Goal: Information Seeking & Learning: Check status

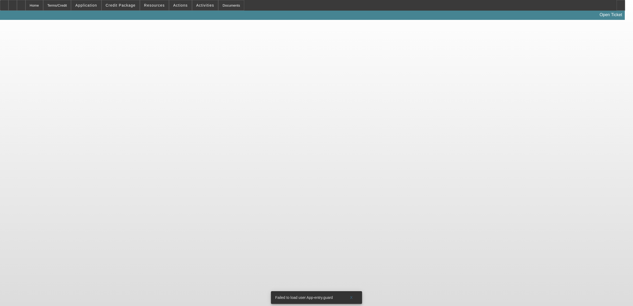
click at [236, 126] on body "Home Terms/Credit Application Credit Package Resources Actions Activities Docum…" at bounding box center [316, 153] width 633 height 306
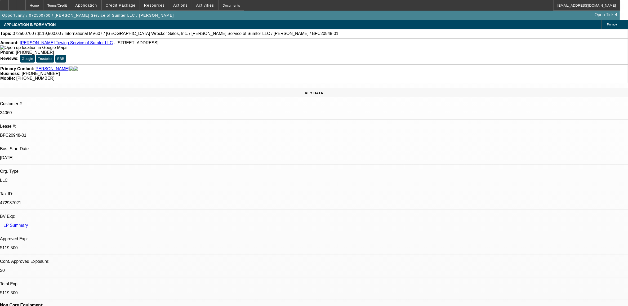
select select "0"
select select "2"
select select "0"
select select "2"
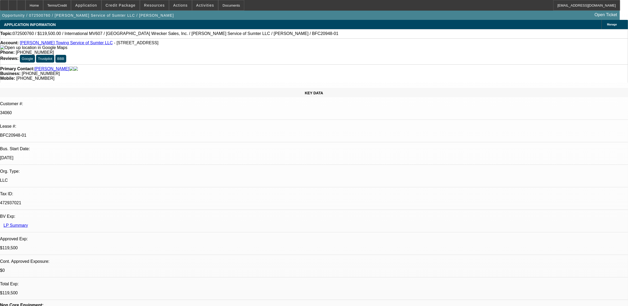
select select "0"
select select "2"
select select "0"
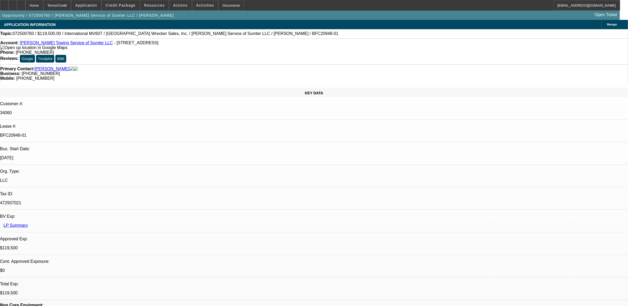
select select "2"
select select "0"
select select "1"
select select "2"
select select "6"
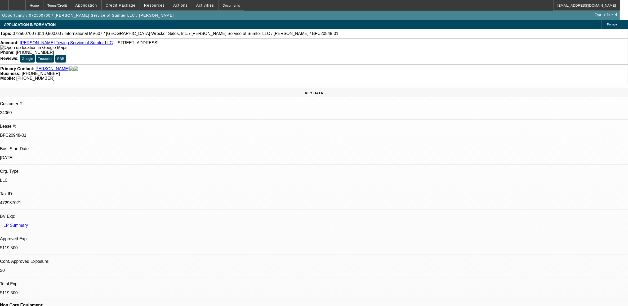
select select "1"
select select "2"
select select "6"
select select "1"
select select "2"
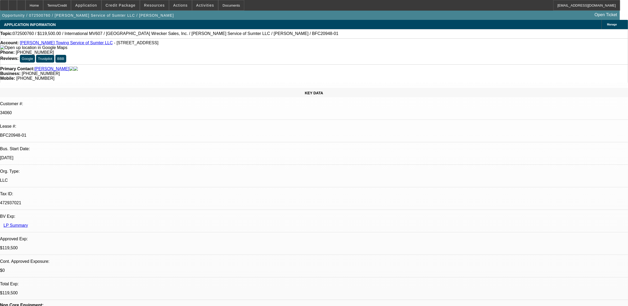
select select "6"
select select "1"
select select "2"
select select "6"
click at [125, 7] on span at bounding box center [121, 5] width 38 height 13
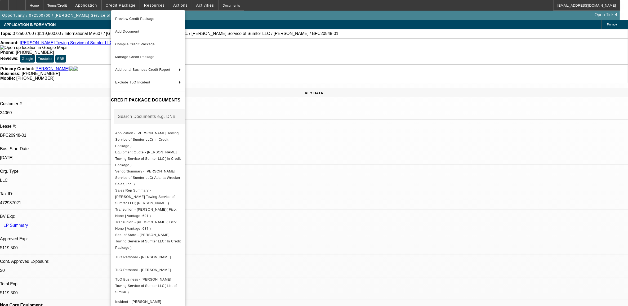
click at [463, 60] on div at bounding box center [314, 153] width 628 height 306
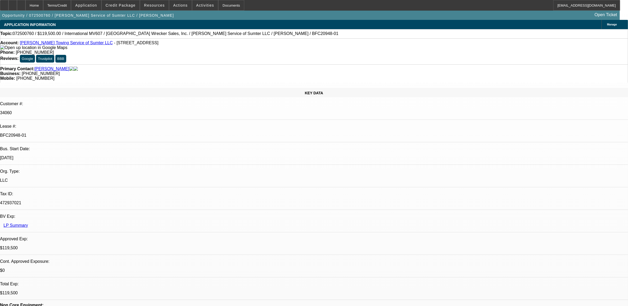
scroll to position [132, 0]
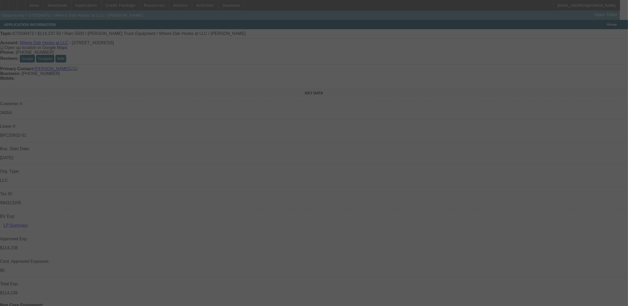
select select "0"
select select "2"
select select "0.1"
select select "4"
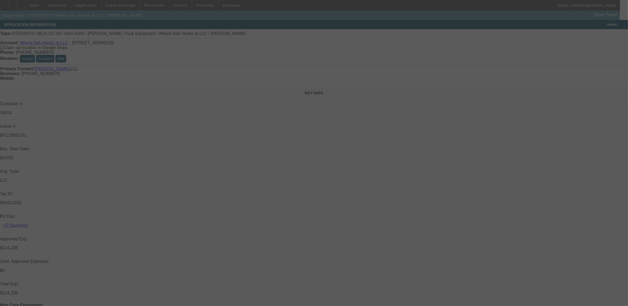
select select "0"
select select "2"
select select "0.1"
select select "4"
select select "0"
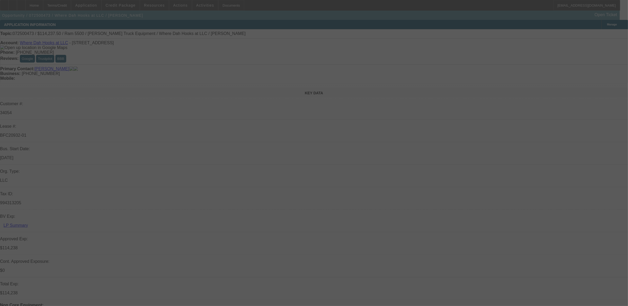
select select "2"
select select "0"
select select "6"
select select "0"
select select "2"
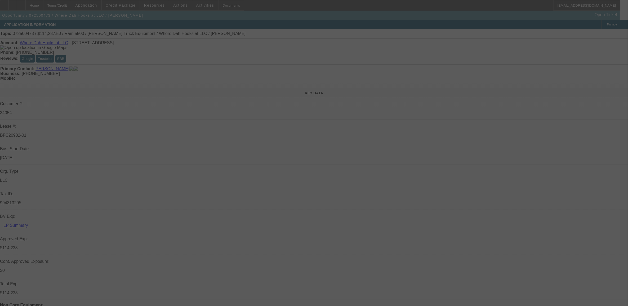
select select "0.1"
select select "4"
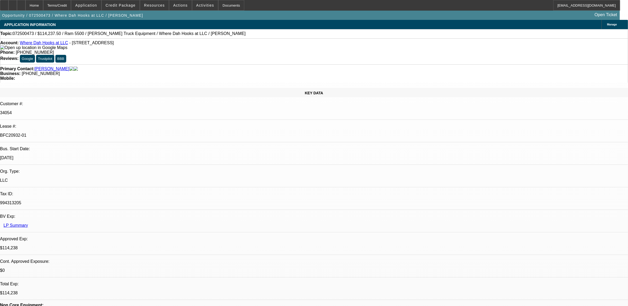
scroll to position [66, 0]
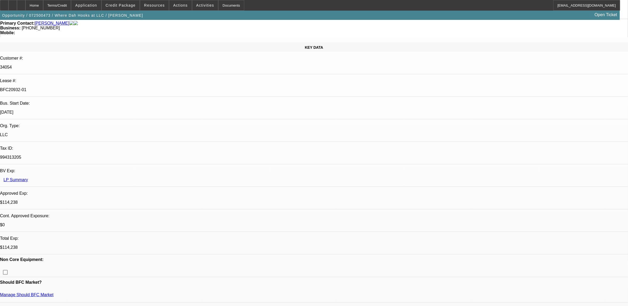
scroll to position [0, 0]
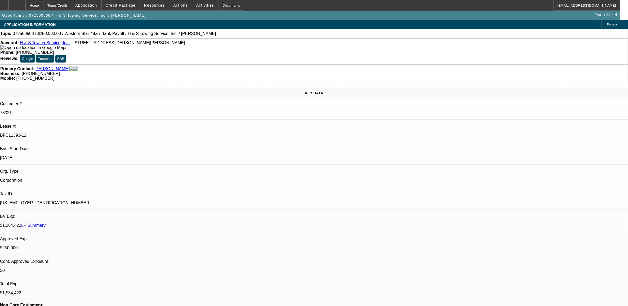
select select "0"
select select "2"
select select "0.1"
select select "0"
select select "2"
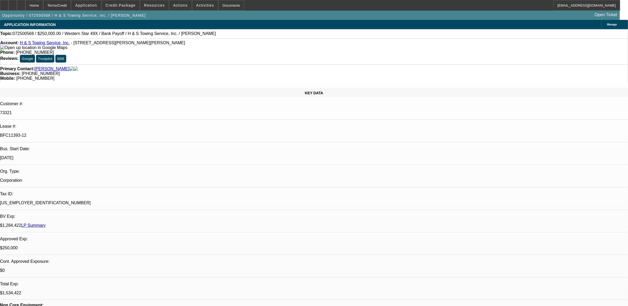
select select "0.1"
select select "0"
select select "2"
select select "0.1"
select select "0"
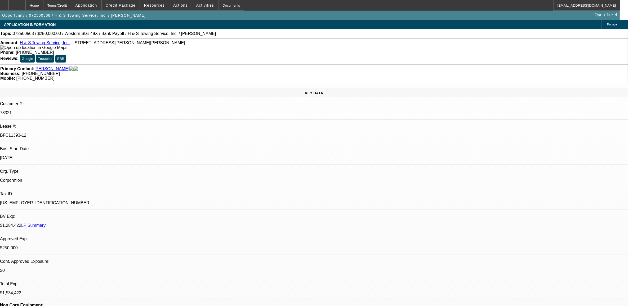
select select "2"
select select "0.1"
select select "1"
select select "2"
select select "4"
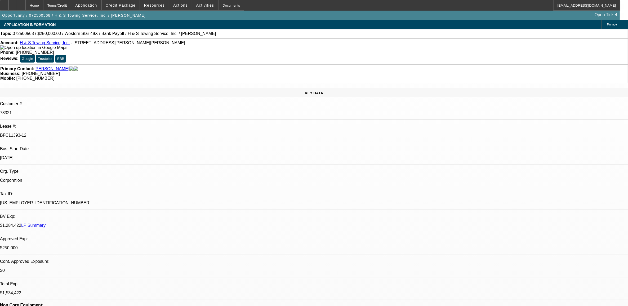
select select "1"
select select "2"
select select "4"
select select "1"
select select "2"
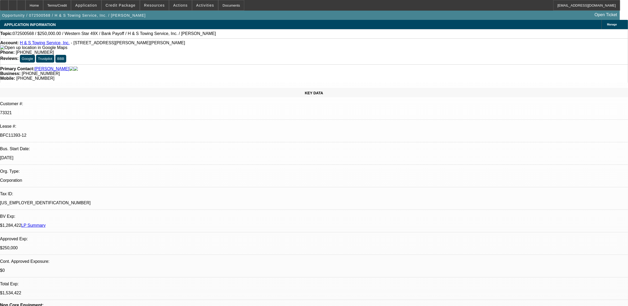
select select "4"
select select "1"
select select "2"
select select "4"
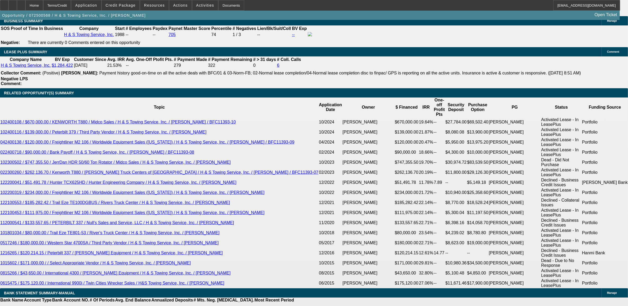
scroll to position [927, 0]
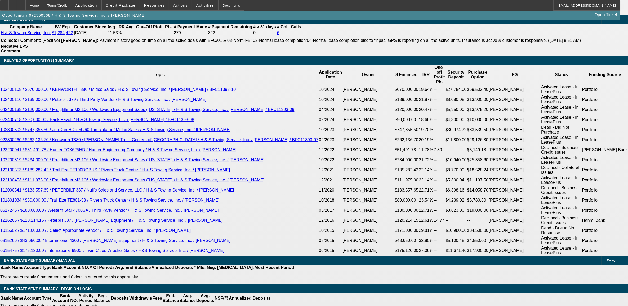
click at [134, 1] on span at bounding box center [121, 5] width 38 height 13
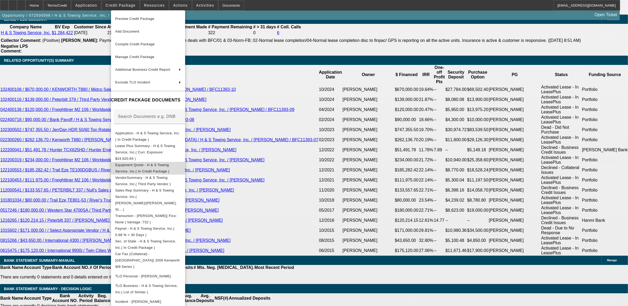
click at [151, 162] on button "Equipment Quote - H & S Towing Service, Inc.( In Credit Package )" at bounding box center [148, 168] width 74 height 13
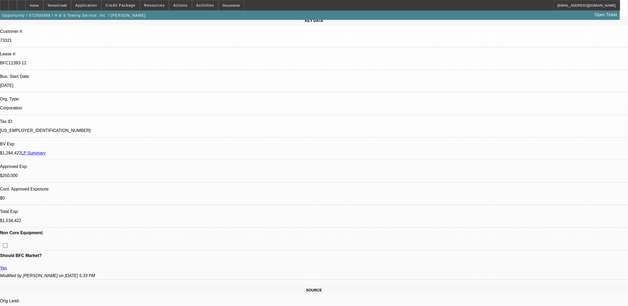
scroll to position [0, 0]
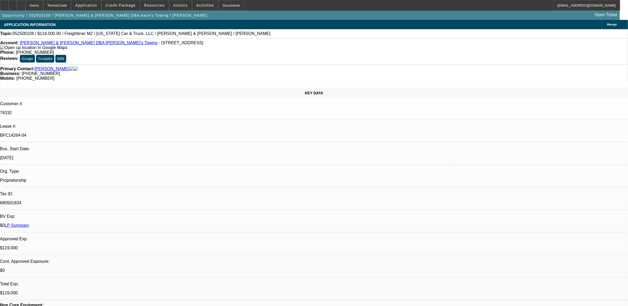
select select "0"
select select "0.1"
select select "0"
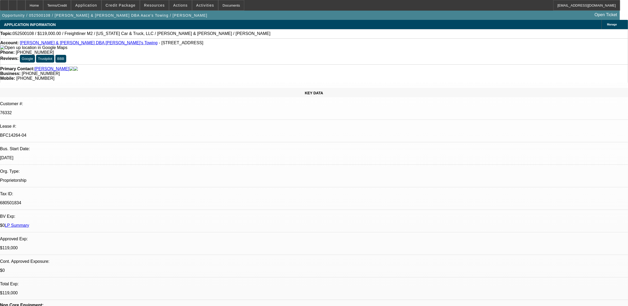
select select "0.1"
select select "0"
select select "0.1"
select select "0"
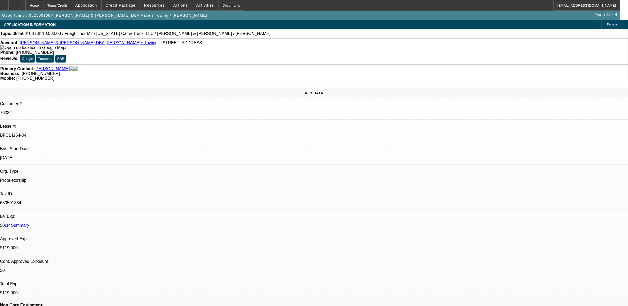
select select "0.1"
select select "1"
select select "2"
select select "4"
select select "1"
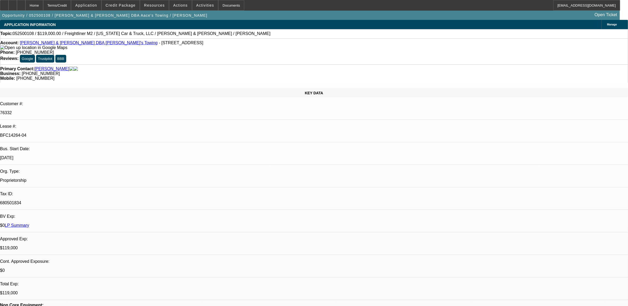
select select "2"
select select "4"
select select "1"
select select "2"
select select "4"
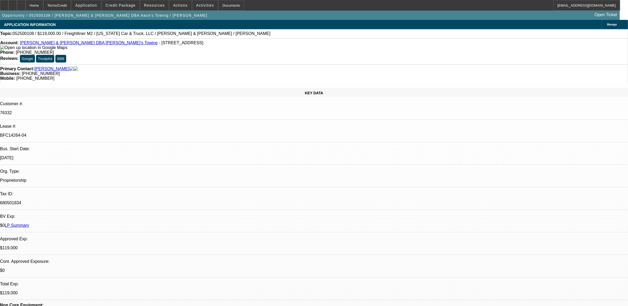
select select "1"
select select "2"
select select "4"
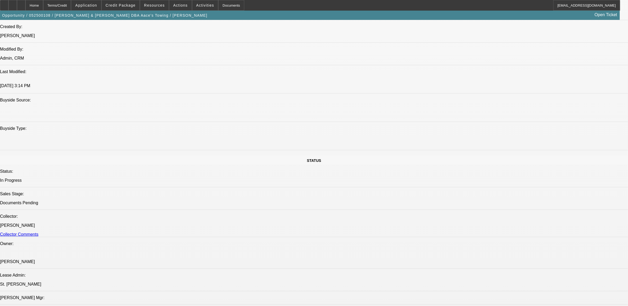
scroll to position [331, 0]
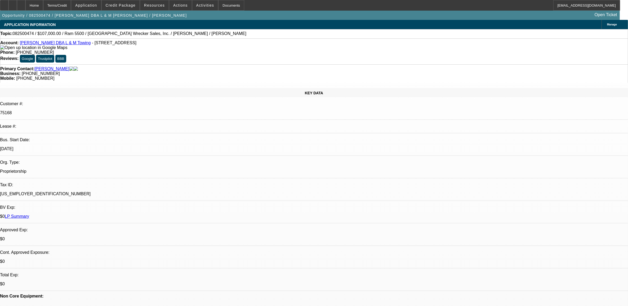
select select "0"
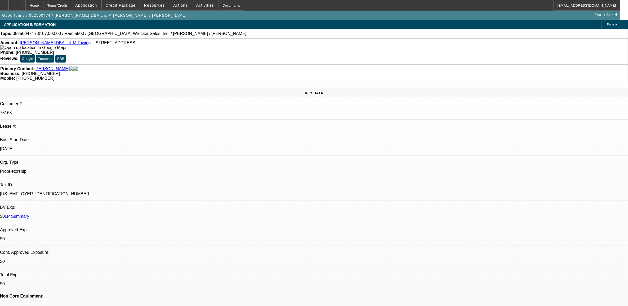
select select "0"
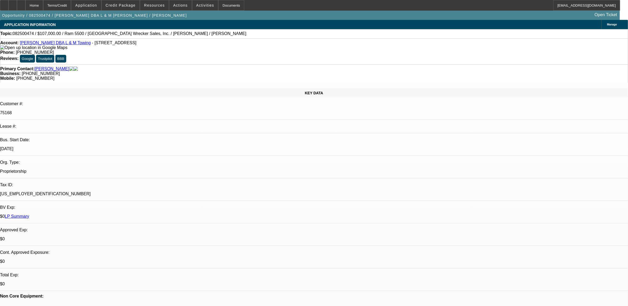
select select "0"
select select "1"
select select "3"
select select "6"
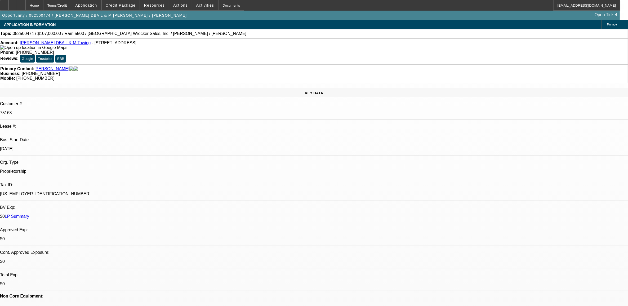
select select "1"
select select "6"
select select "1"
select select "3"
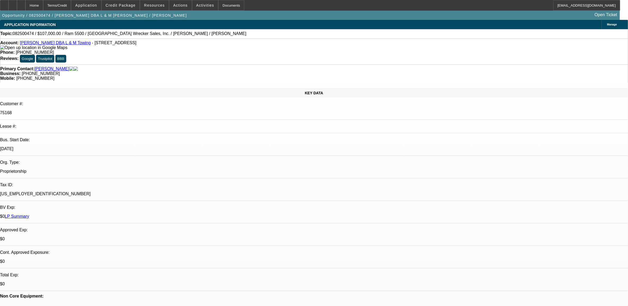
select select "6"
select select "1"
select select "2"
select select "6"
click at [25, 34] on span "082500474 / $107,000.00 / Ram 5500 / Atlanta Wrecker Sales, Inc. / Levi Jones /…" at bounding box center [130, 33] width 234 height 5
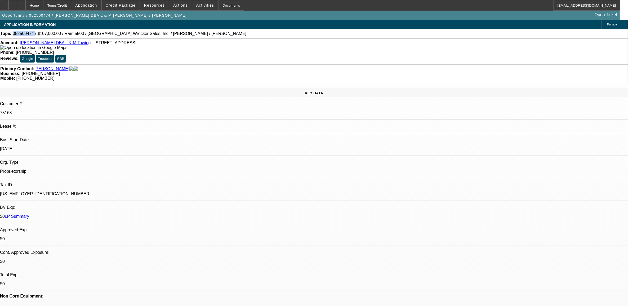
click at [25, 34] on span "082500474 / $107,000.00 / Ram 5500 / Atlanta Wrecker Sales, Inc. / Levi Jones /…" at bounding box center [130, 33] width 234 height 5
copy span "082500474"
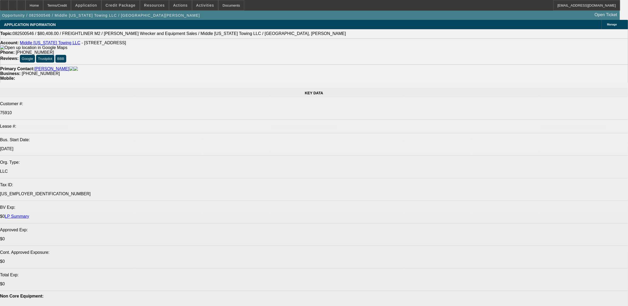
select select "0"
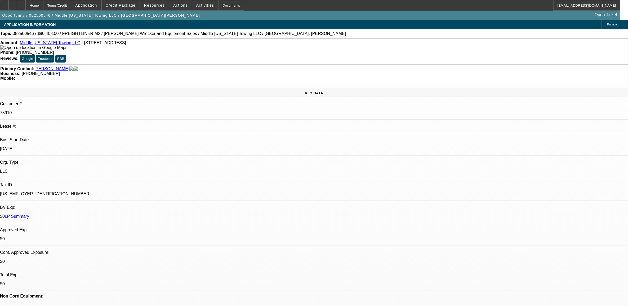
select select "0"
select select "3"
select select "0"
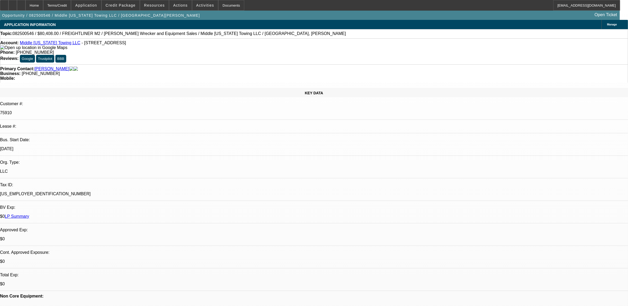
select select "0"
select select "2"
select select "0"
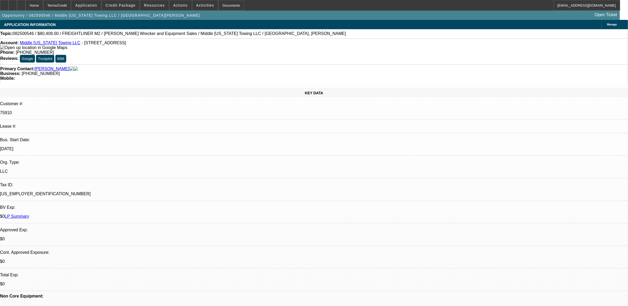
select select "1"
select select "2"
select select "6"
select select "1"
select select "2"
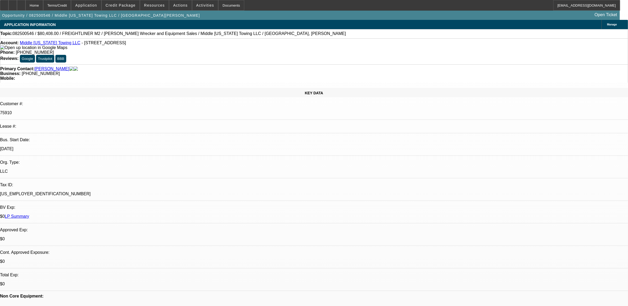
select select "6"
select select "1"
select select "2"
select select "6"
select select "1"
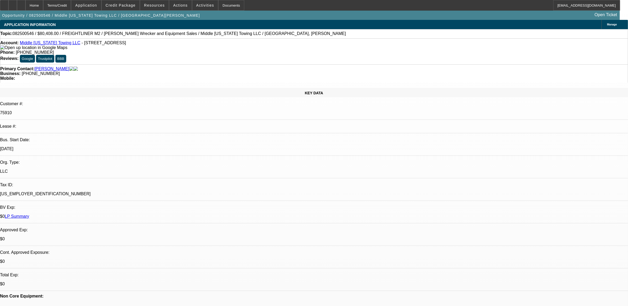
select select "2"
select select "6"
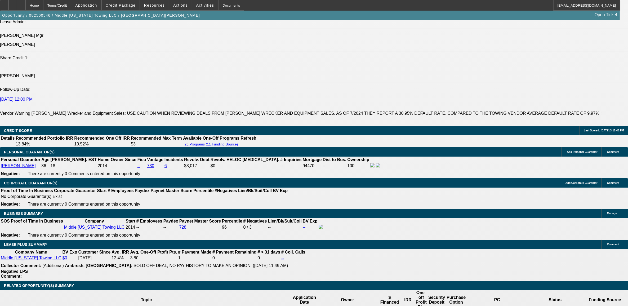
scroll to position [692, 0]
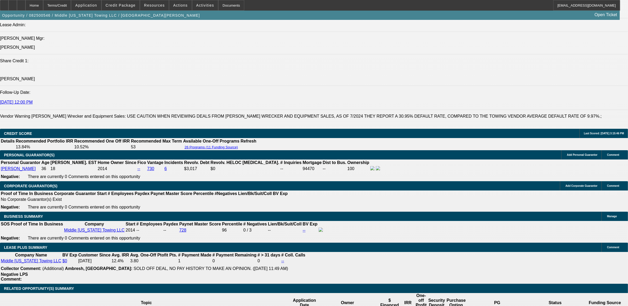
select select "0"
select select "2"
select select "0"
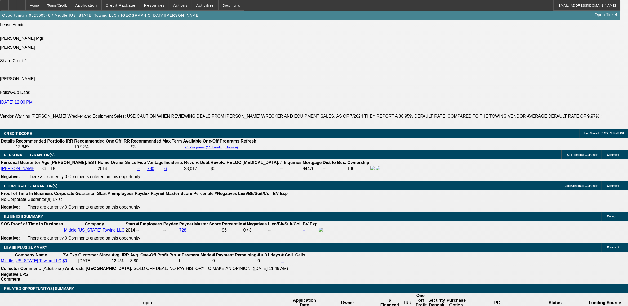
select select "6"
select select "0"
select select "2"
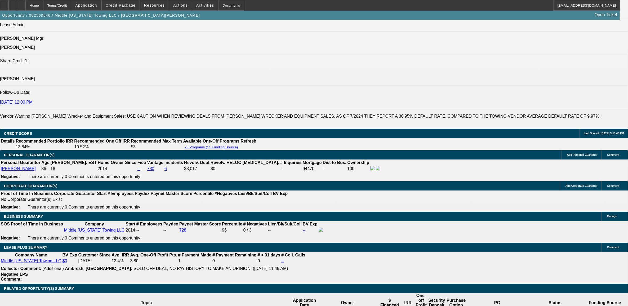
select select "0"
select select "6"
select select "0"
select select "3"
select select "2"
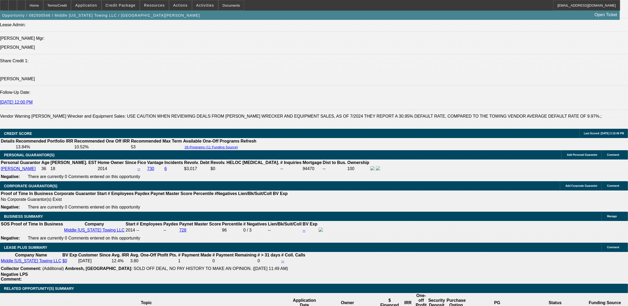
select select "0"
select select "6"
select select "0"
select select "2"
select select "0"
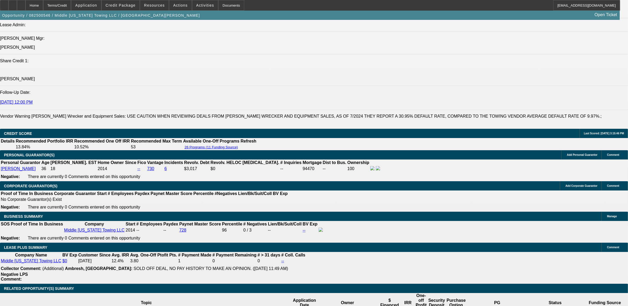
select select "6"
select select "0"
select select "2"
select select "0"
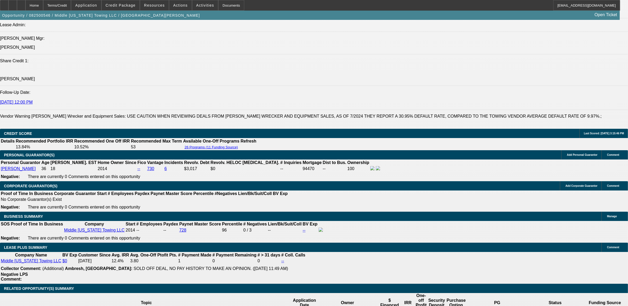
select select "6"
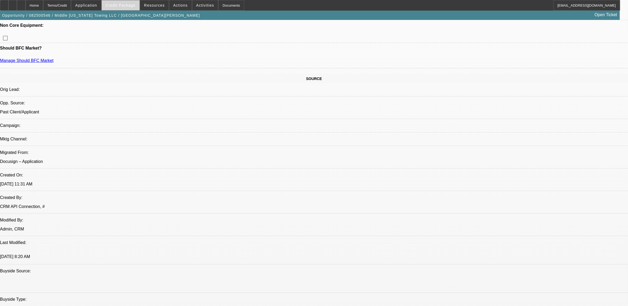
scroll to position [261, 0]
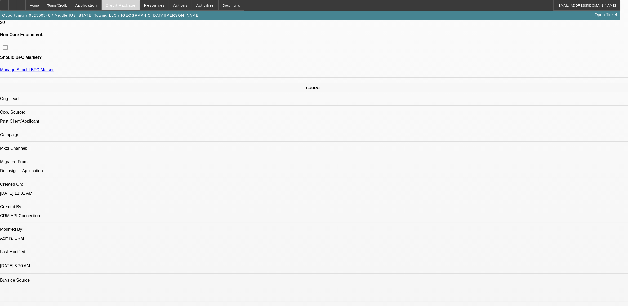
click at [133, 6] on span "Credit Package" at bounding box center [121, 5] width 30 height 4
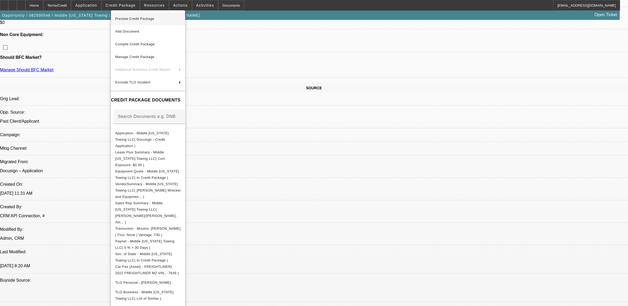
click at [145, 19] on span "Preview Credit Package" at bounding box center [134, 19] width 39 height 4
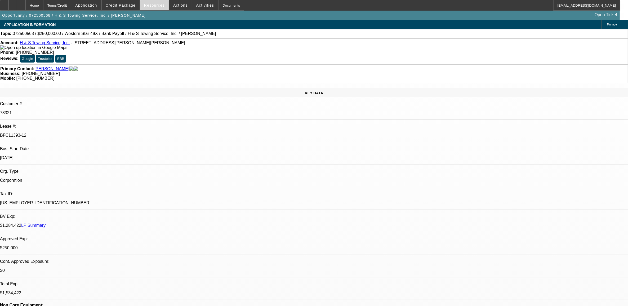
select select "0"
select select "2"
select select "0.1"
select select "0"
select select "2"
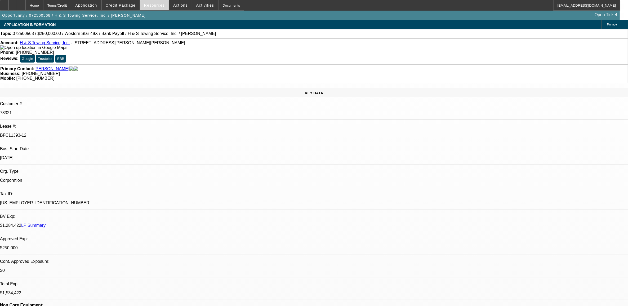
select select "0.1"
select select "0"
select select "2"
select select "0.1"
select select "0"
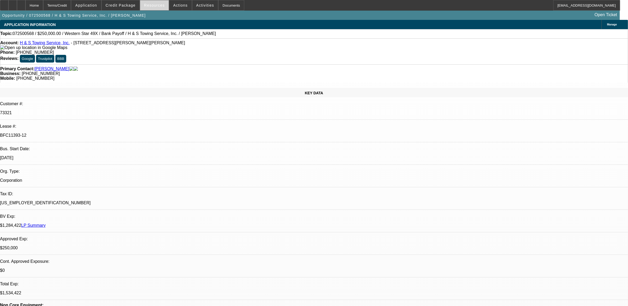
select select "2"
select select "0.1"
select select "1"
select select "2"
select select "4"
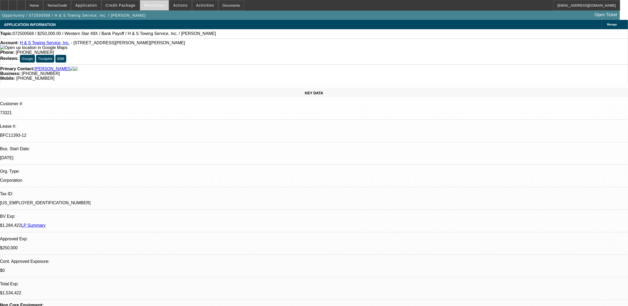
select select "1"
select select "2"
select select "4"
select select "1"
select select "2"
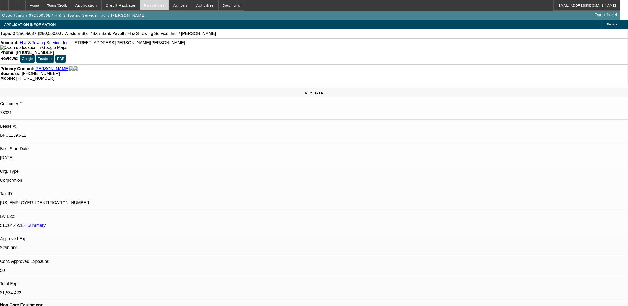
select select "4"
select select "1"
select select "2"
select select "4"
click at [198, 6] on span "Activities" at bounding box center [205, 5] width 18 height 4
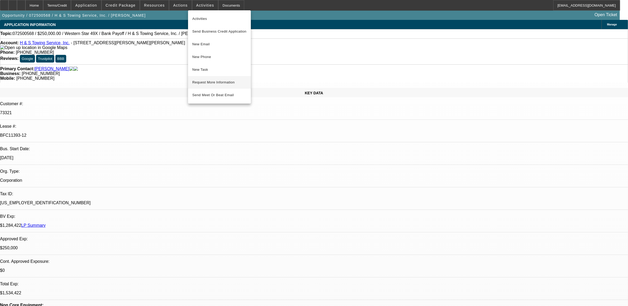
click at [212, 85] on span "Request More Information" at bounding box center [219, 82] width 54 height 6
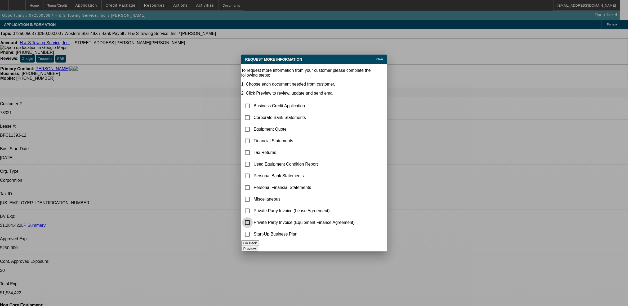
click at [253, 217] on input "checkbox" at bounding box center [247, 222] width 11 height 11
checkbox input "true"
click at [258, 248] on button "Preview" at bounding box center [249, 249] width 17 height 6
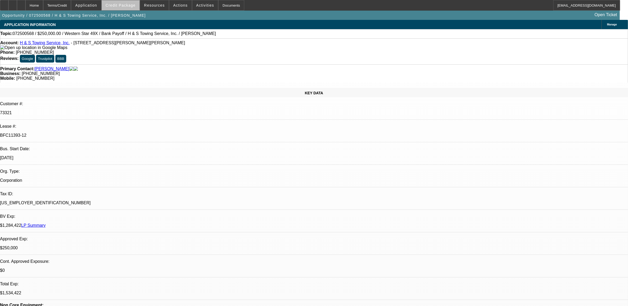
click at [130, 8] on span at bounding box center [121, 5] width 38 height 13
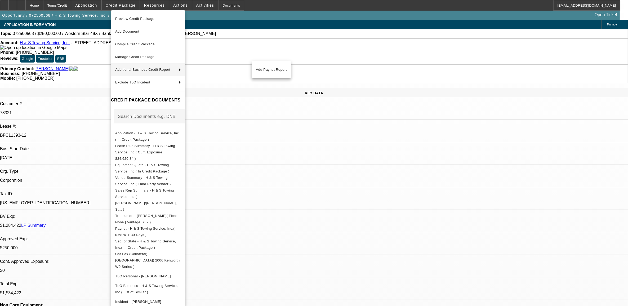
click at [295, 145] on div at bounding box center [314, 153] width 628 height 306
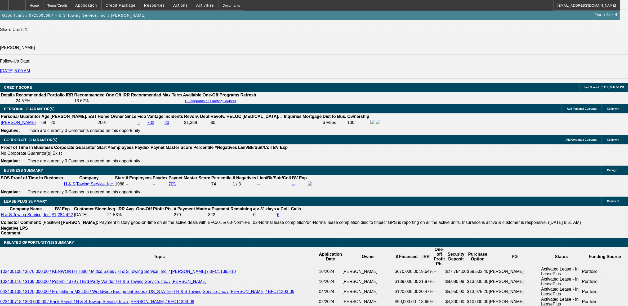
scroll to position [794, 0]
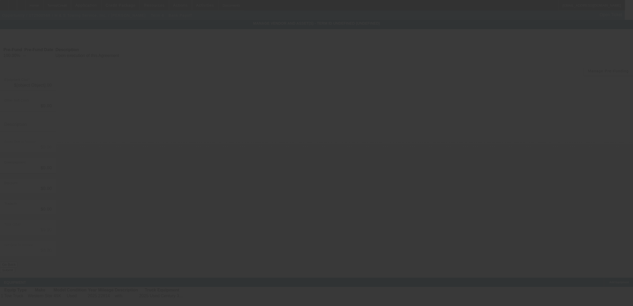
type input "$264,960.17"
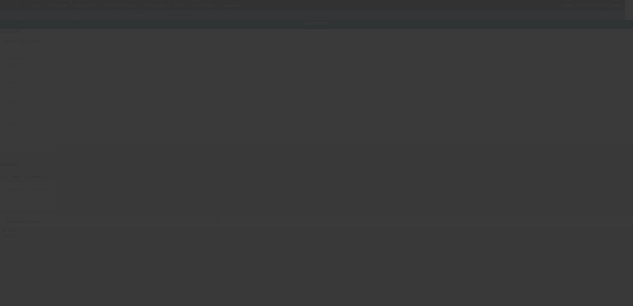
type input "[US_VEHICLE_IDENTIFICATION_NUMBER]"
type input "Western Star"
type input "49X"
radio input "true"
type textarea "with:"
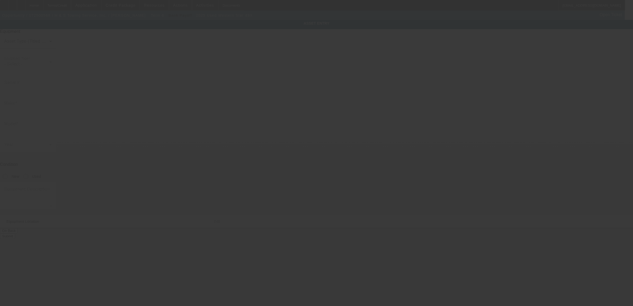
type input "[STREET_ADDRESS][PERSON_NAME][PERSON_NAME]"
type input "[GEOGRAPHIC_DATA]"
type input "17111"
type input "Dauphin"
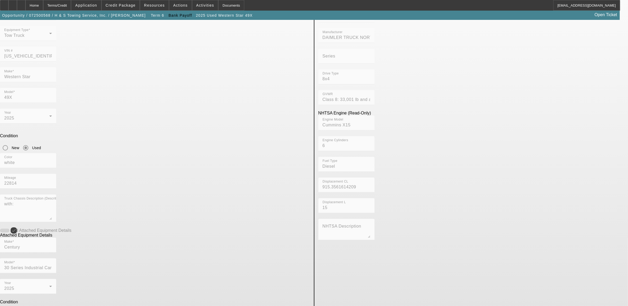
scroll to position [70, 0]
click at [43, 7] on div "Home" at bounding box center [34, 5] width 18 height 11
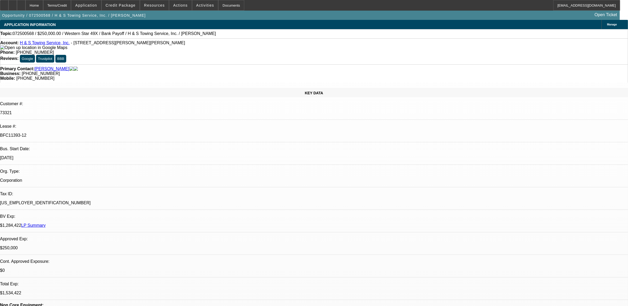
select select "0"
select select "2"
select select "0.1"
select select "4"
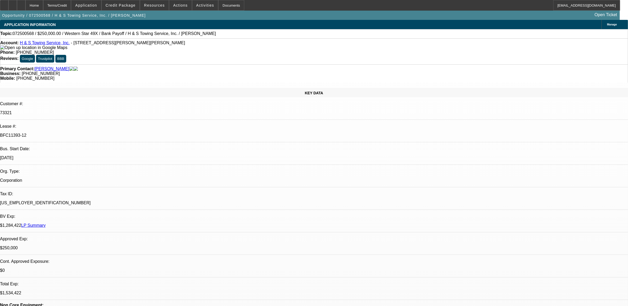
select select "0"
select select "2"
select select "0.1"
select select "4"
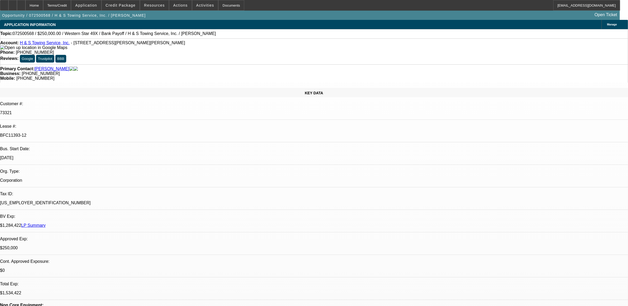
select select "0"
select select "2"
select select "0.1"
select select "4"
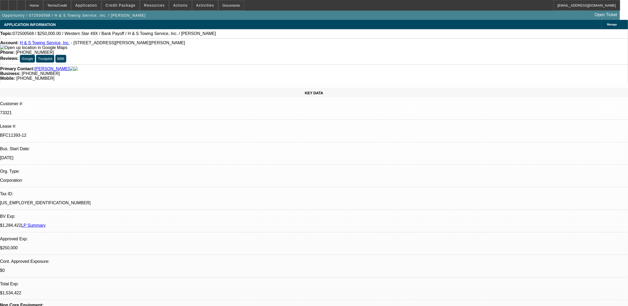
select select "0"
select select "2"
select select "0.1"
select select "4"
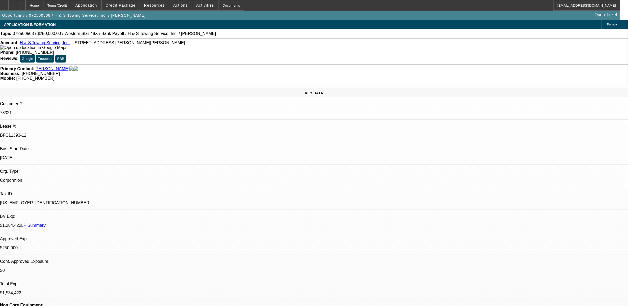
click at [607, 24] on span "Manage" at bounding box center [612, 24] width 10 height 3
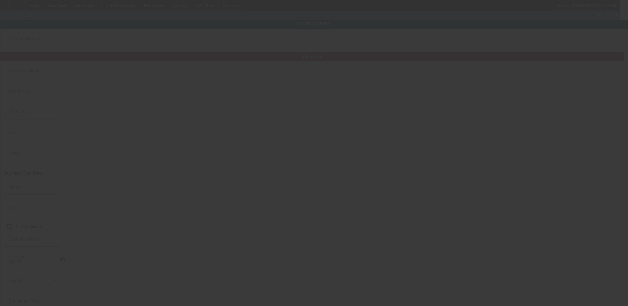
type input "H & S Towing Service, Inc."
type input "4180 Chambers Hill Rd"
type input "17111"
type input "Harrisburg"
type input "(717) 657-9941"
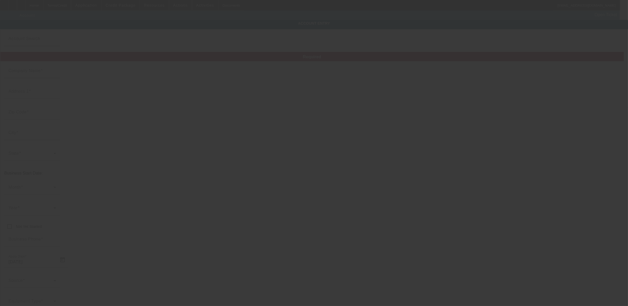
type input "bigtowhs@yahoo.com"
type input "Dauphin"
type input "25-1578694"
type input "Towing"
type input "https://HANDSTOWINGSERVICE.COM"
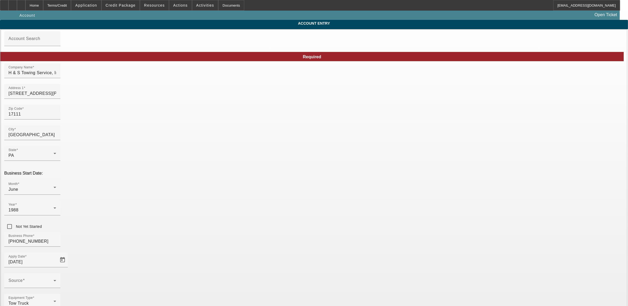
type input "7/24/2025"
click at [56, 75] on input "H & S Towing Service, Inc." at bounding box center [32, 73] width 48 height 6
drag, startPoint x: 151, startPoint y: 75, endPoint x: 103, endPoint y: 79, distance: 48.9
click at [43, 4] on div "Home" at bounding box center [34, 5] width 18 height 11
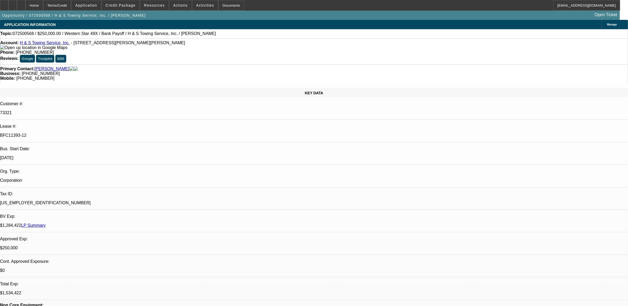
select select "0"
select select "2"
select select "0.1"
select select "4"
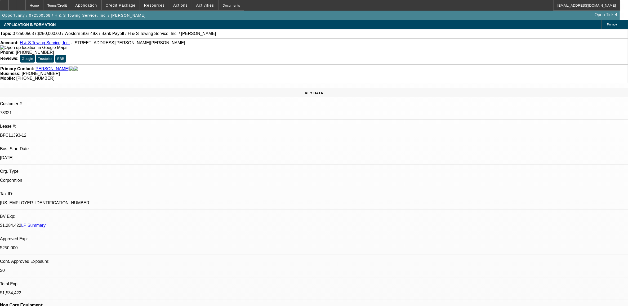
select select "0"
select select "2"
select select "0.1"
select select "4"
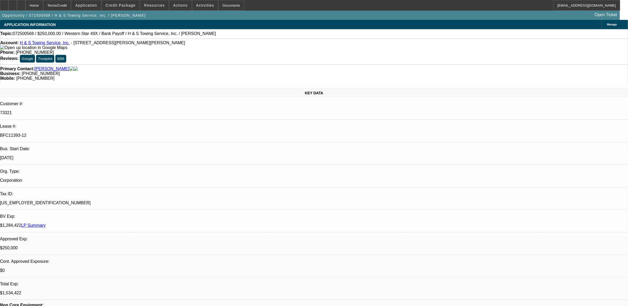
select select "0"
select select "2"
select select "0.1"
select select "4"
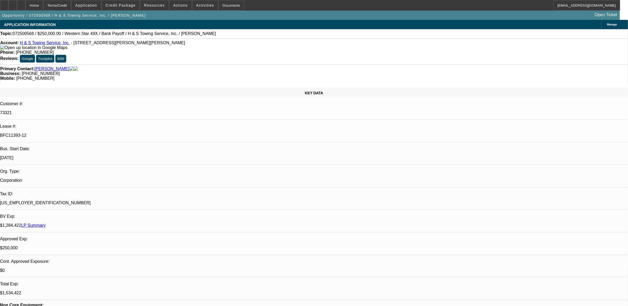
select select "0"
select select "2"
select select "0.1"
select select "4"
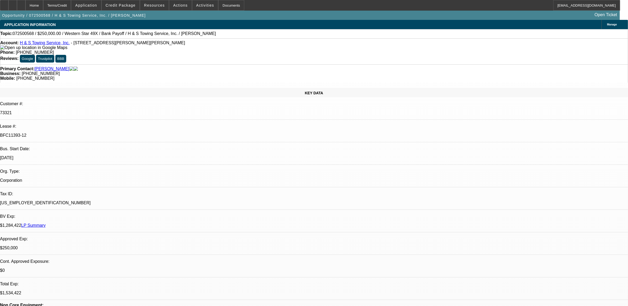
click at [601, 26] on div "Manage" at bounding box center [614, 24] width 26 height 9
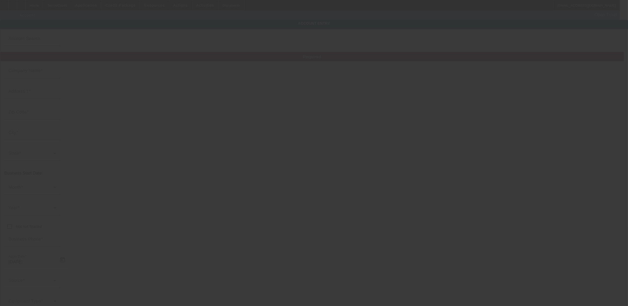
type input "H & S Towing Service, Inc."
type input "4180 Chambers Hill Rd"
type input "17111"
type input "Harrisburg"
type input "(717) 657-9941"
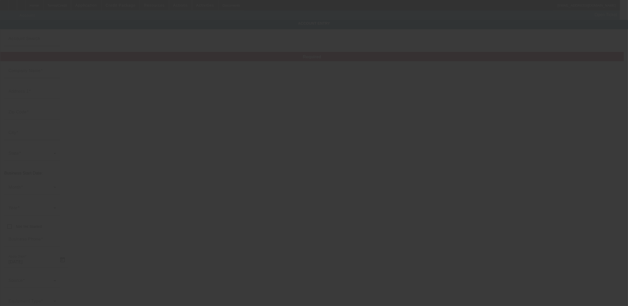
type input "bigtowhs@yahoo.com"
type input "Dauphin"
type input "25-1578694"
type input "Towing"
type input "https://HANDSTOWINGSERVICE.COM"
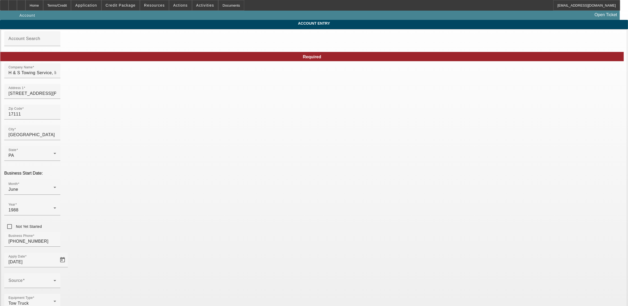
type input "7/24/2025"
drag, startPoint x: 232, startPoint y: 78, endPoint x: 104, endPoint y: 59, distance: 130.3
drag, startPoint x: 225, startPoint y: 98, endPoint x: 129, endPoint y: 91, distance: 96.7
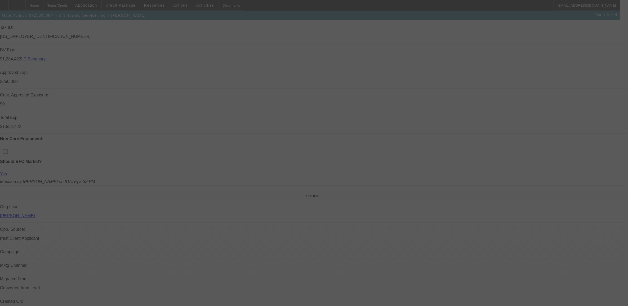
scroll to position [163, 0]
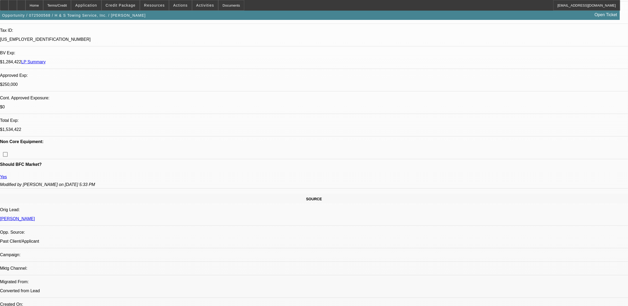
select select "0"
select select "2"
select select "0.1"
select select "4"
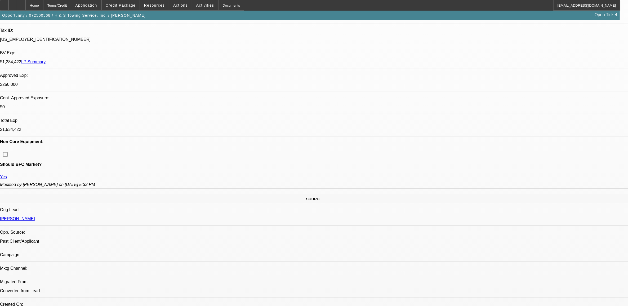
select select "0"
select select "2"
select select "0.1"
select select "4"
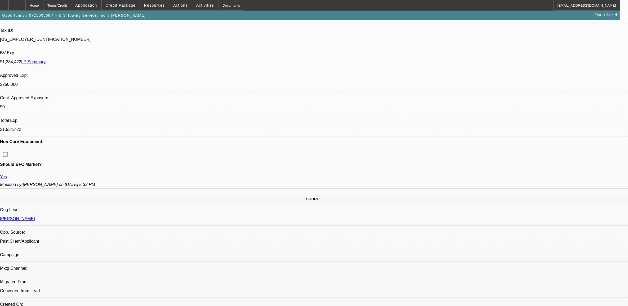
select select "0"
select select "2"
select select "0.1"
select select "4"
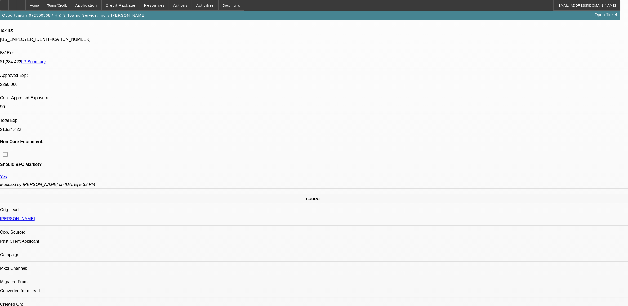
select select "0"
select select "2"
select select "0.1"
select select "4"
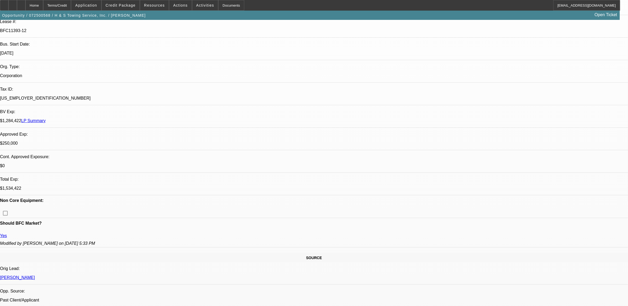
scroll to position [66, 0]
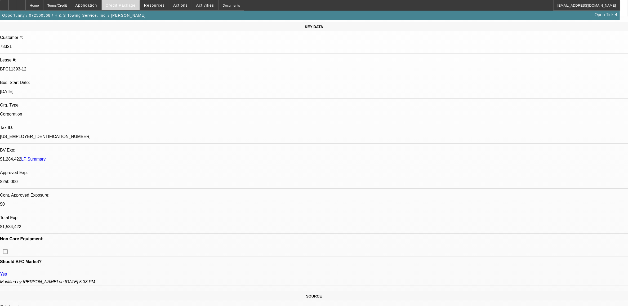
click at [132, 8] on span at bounding box center [121, 5] width 38 height 13
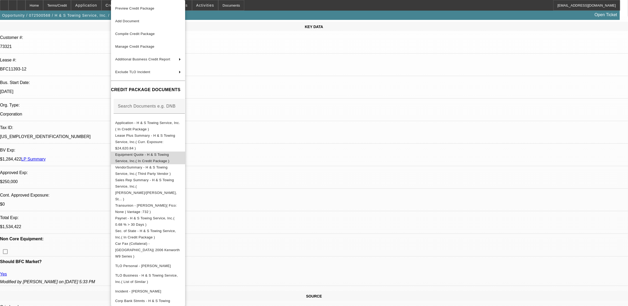
click at [136, 153] on span "Equipment Quote - H & S Towing Service, Inc.( In Credit Package )" at bounding box center [142, 158] width 54 height 10
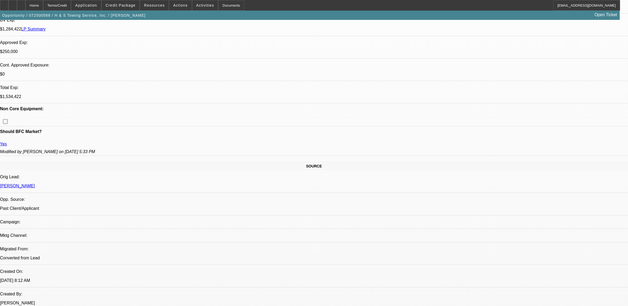
scroll to position [265, 0]
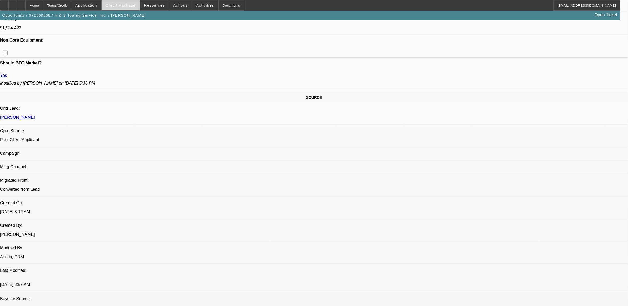
click at [127, 7] on span at bounding box center [121, 5] width 38 height 13
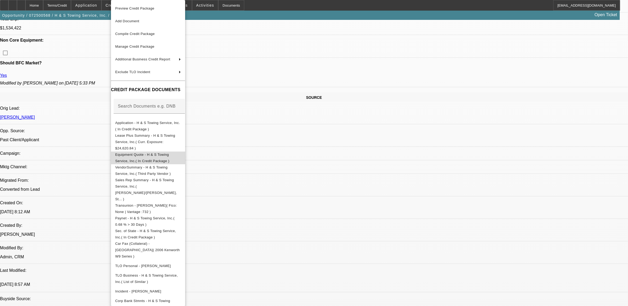
click at [142, 153] on span "Equipment Quote - H & S Towing Service, Inc.( In Credit Package )" at bounding box center [142, 158] width 54 height 10
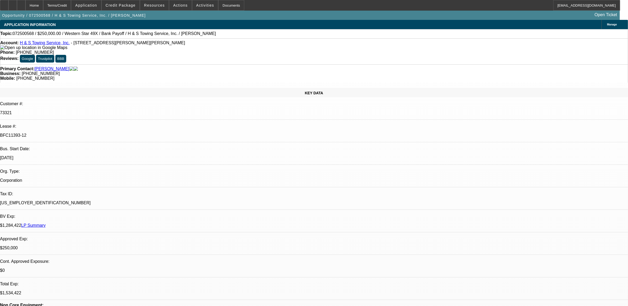
scroll to position [199, 0]
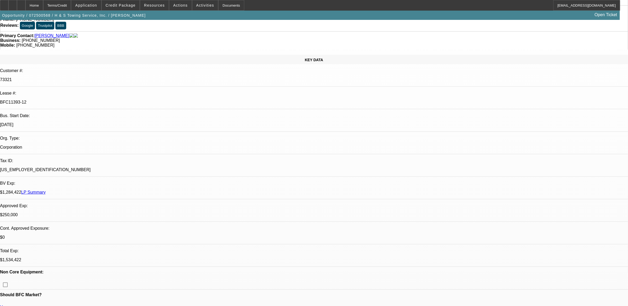
scroll to position [0, 0]
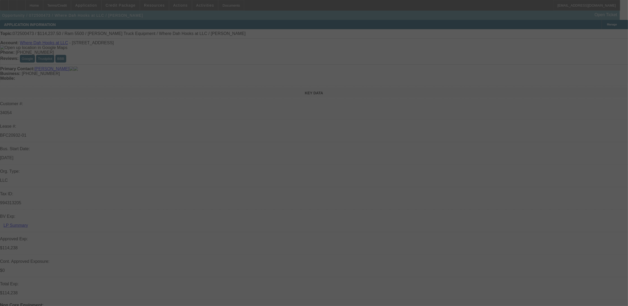
click at [532, 24] on div at bounding box center [314, 153] width 628 height 306
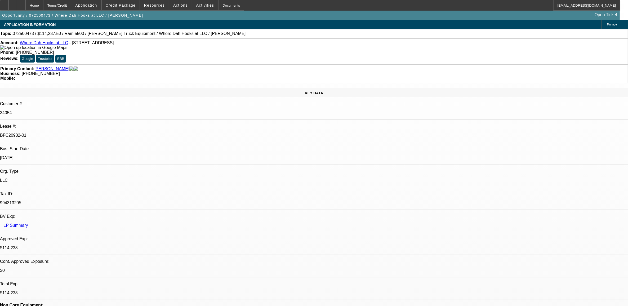
select select "0"
select select "0.1"
select select "0"
select select "0.1"
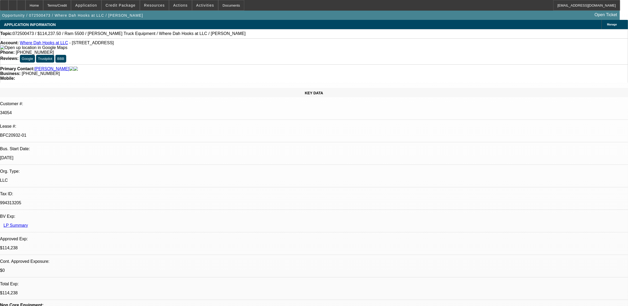
select select "0"
select select "0.1"
select select "1"
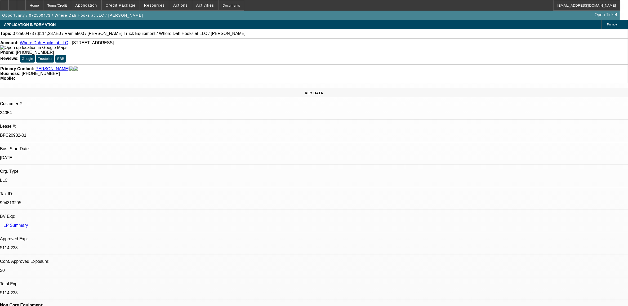
select select "2"
select select "4"
select select "1"
select select "2"
select select "4"
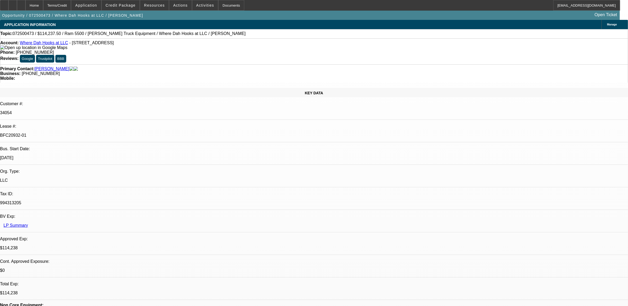
select select "1"
select select "2"
select select "6"
select select "1"
select select "2"
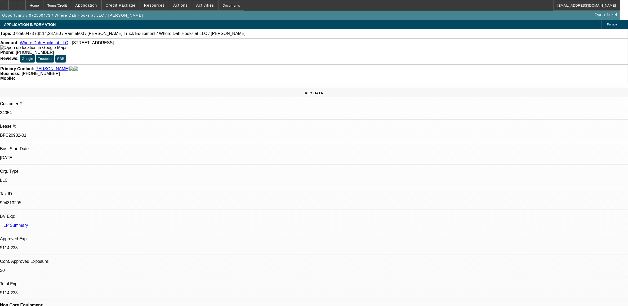
select select "4"
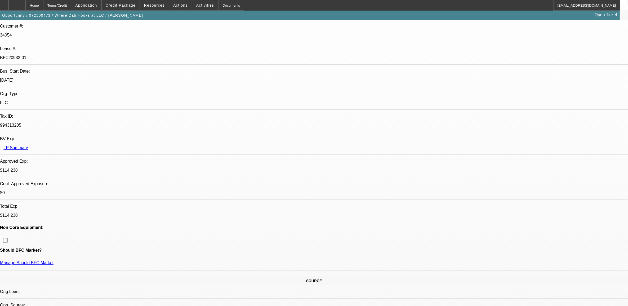
scroll to position [33, 0]
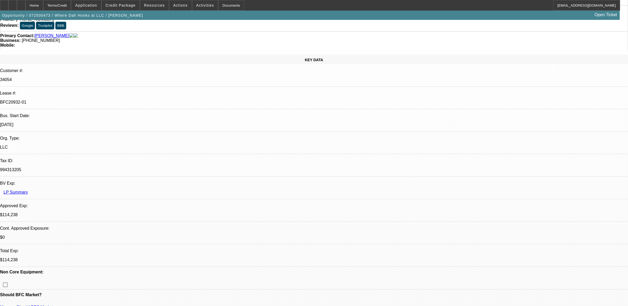
type input "wire"
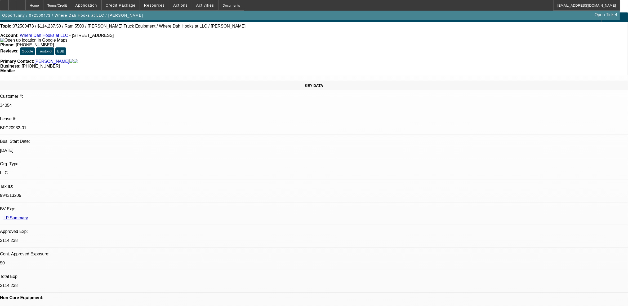
scroll to position [0, 0]
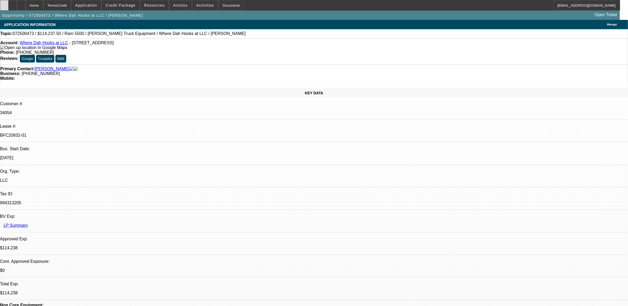
click at [4, 3] on icon at bounding box center [4, 3] width 0 height 0
select select "0"
select select "0.1"
select select "0"
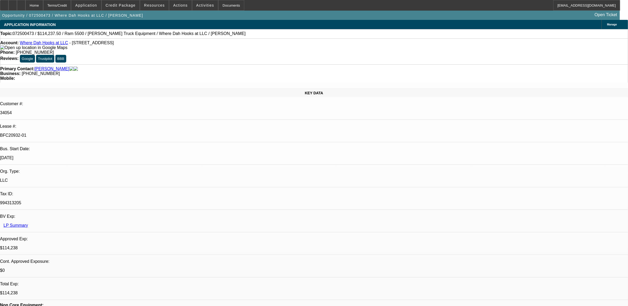
select select "0.1"
select select "0"
select select "0.1"
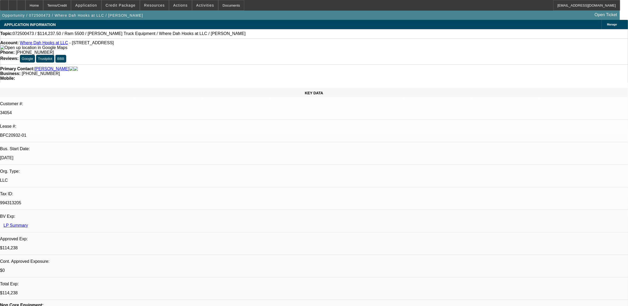
select select "1"
select select "2"
select select "4"
select select "1"
select select "2"
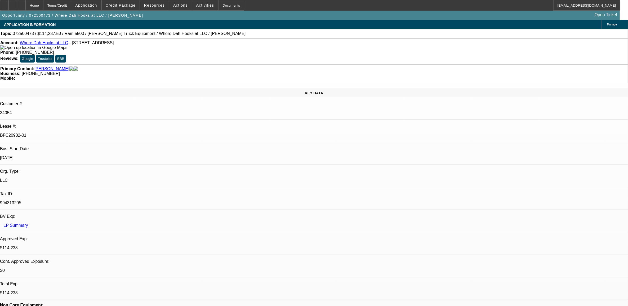
select select "4"
select select "1"
select select "2"
select select "6"
select select "1"
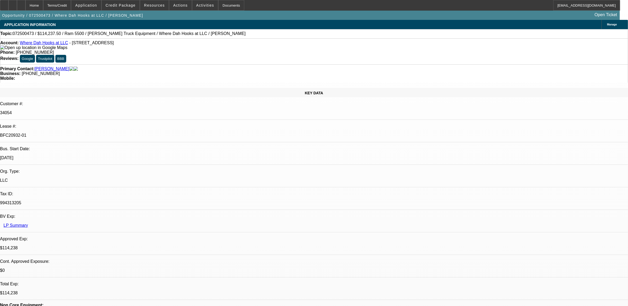
select select "2"
select select "4"
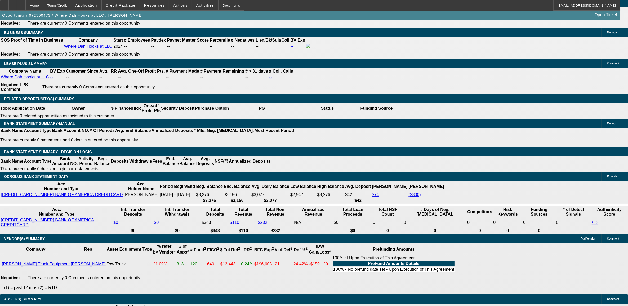
scroll to position [861, 0]
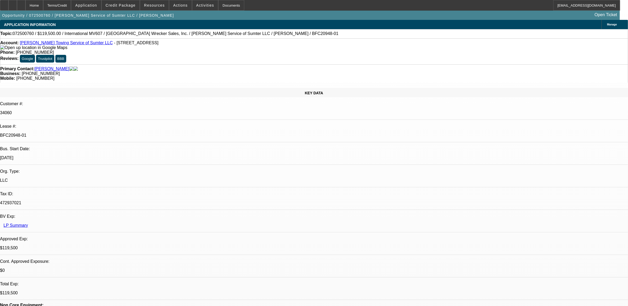
select select "0"
select select "2"
select select "0"
select select "2"
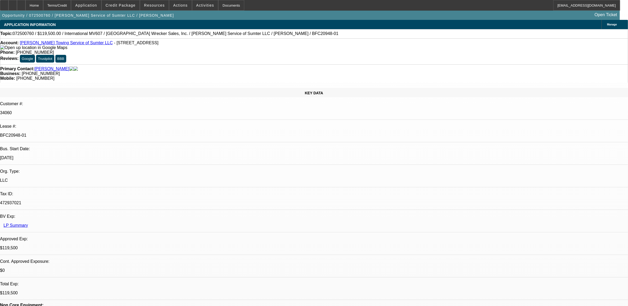
select select "0"
select select "2"
select select "0"
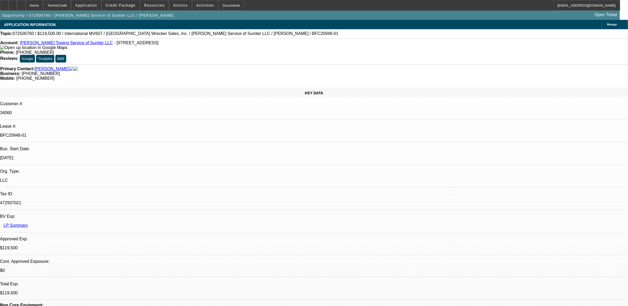
select select "2"
select select "0"
select select "1"
select select "2"
select select "6"
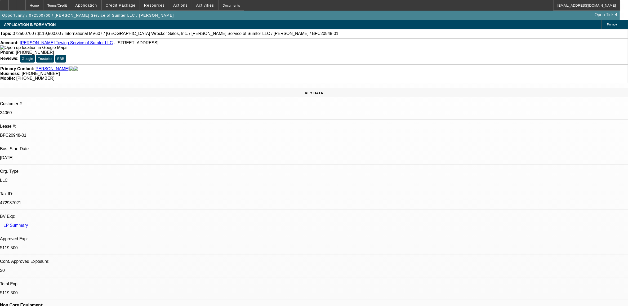
select select "1"
select select "2"
select select "6"
select select "1"
select select "2"
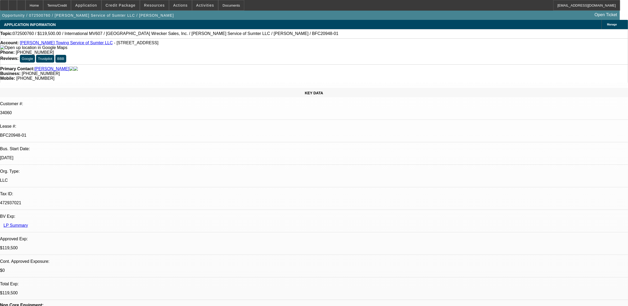
select select "6"
select select "1"
select select "2"
select select "6"
click at [8, 7] on div at bounding box center [4, 5] width 8 height 11
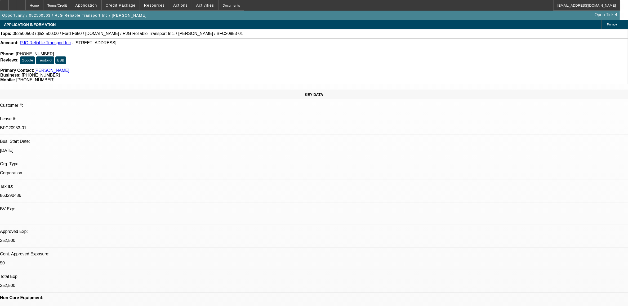
select select "0"
select select "0.1"
select select "0"
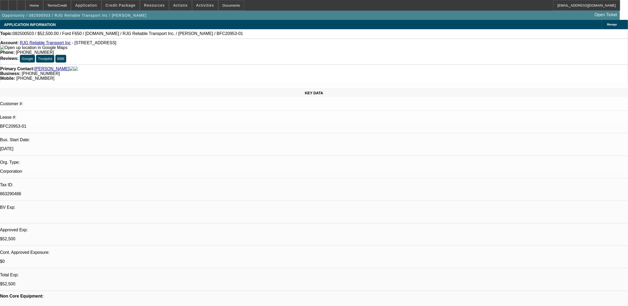
select select "0.1"
select select "0"
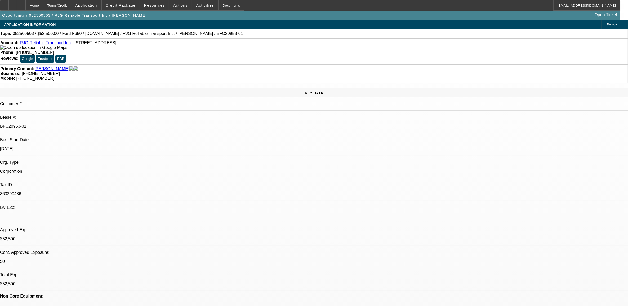
select select "0"
select select "1"
select select "3"
select select "4"
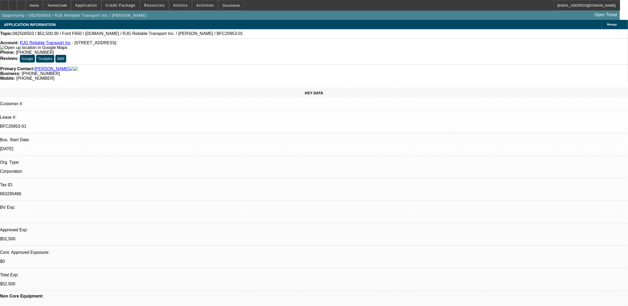
select select "1"
select select "3"
select select "4"
select select "1"
select select "3"
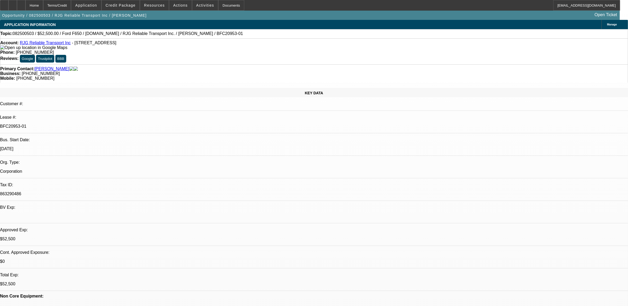
select select "6"
select select "1"
select select "6"
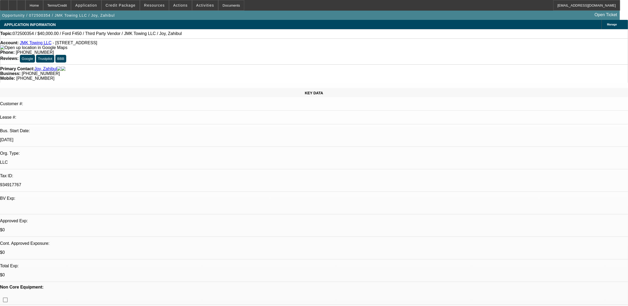
select select "0"
select select "6"
select select "0"
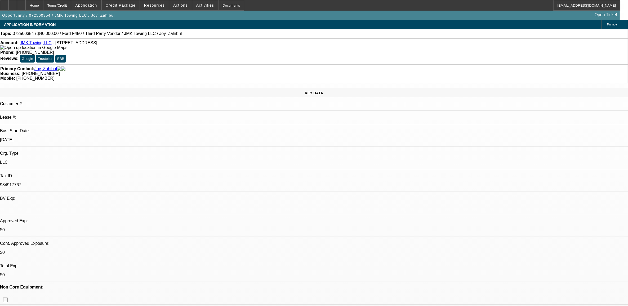
select select "0"
select select "4"
select select "0"
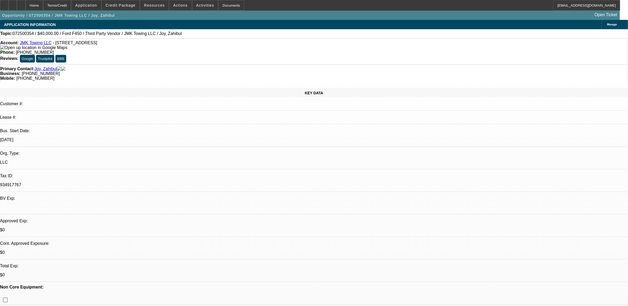
select select "0"
select select "6"
select select "0"
select select "0.1"
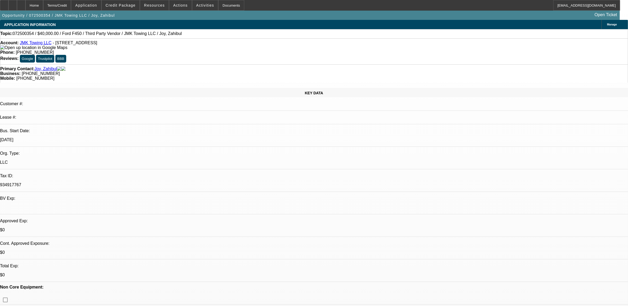
select select "4"
drag, startPoint x: 447, startPoint y: 59, endPoint x: 458, endPoint y: 84, distance: 27.4
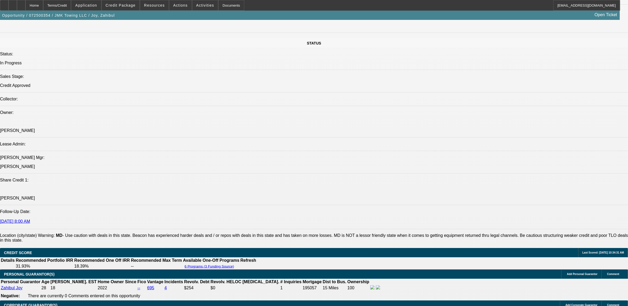
scroll to position [629, 0]
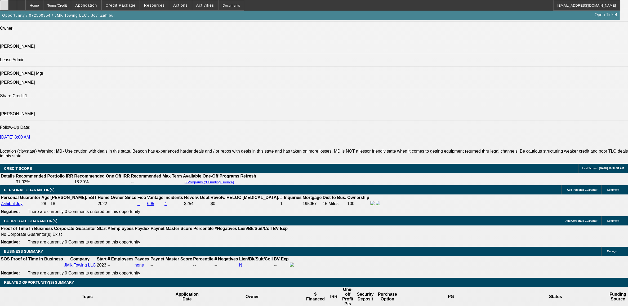
click at [4, 3] on icon at bounding box center [4, 3] width 0 height 0
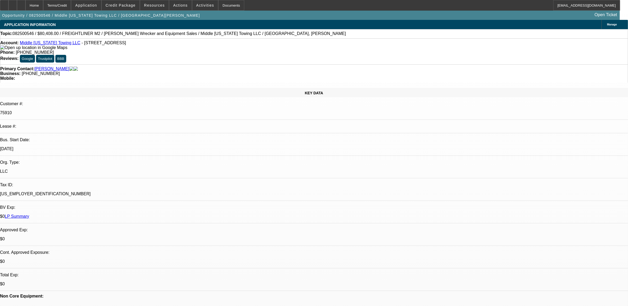
select select "0"
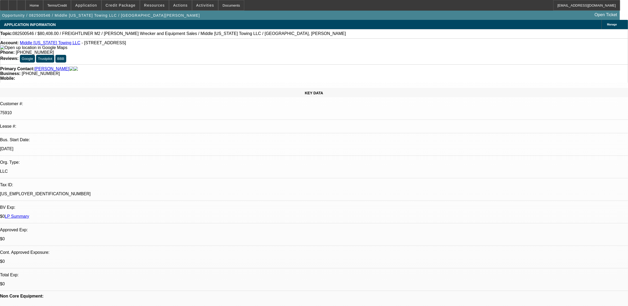
select select "0"
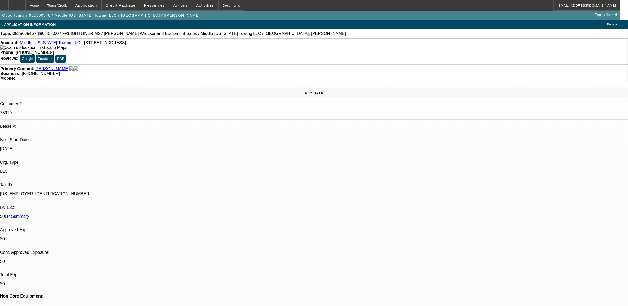
select select "0"
select select "1"
select select "2"
select select "6"
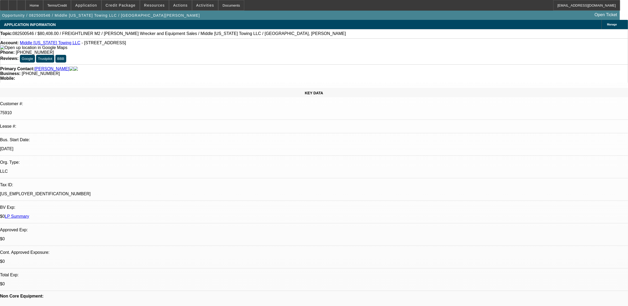
select select "1"
select select "6"
select select "1"
select select "2"
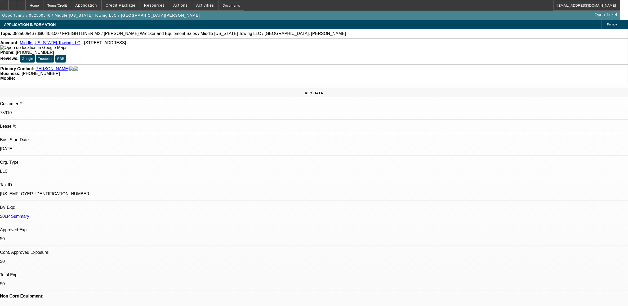
select select "6"
select select "1"
select select "2"
select select "6"
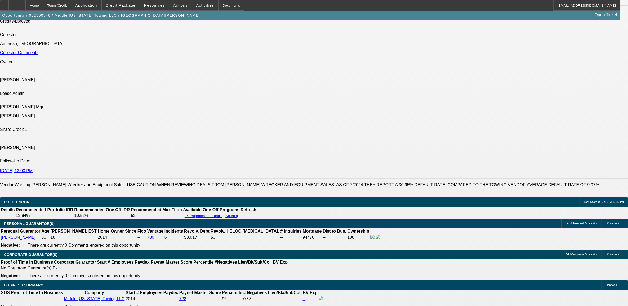
scroll to position [695, 0]
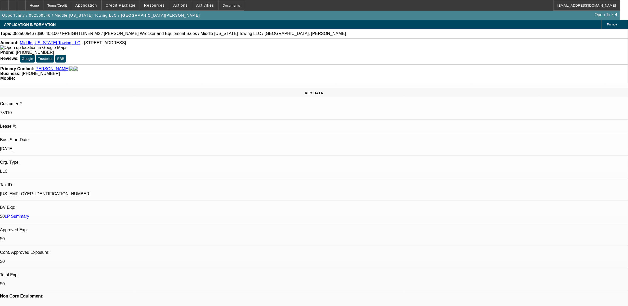
select select "0"
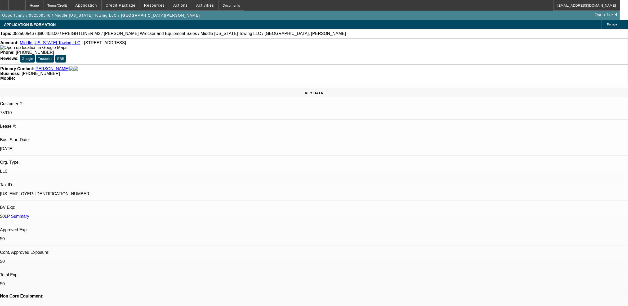
select select "0"
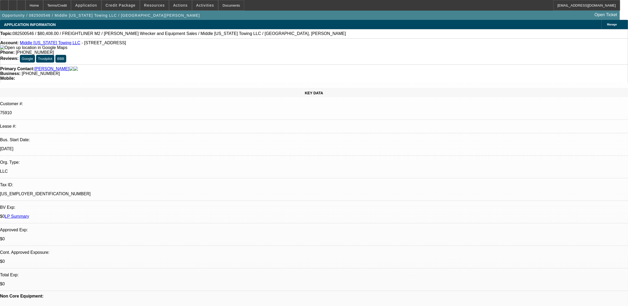
select select "0"
select select "1"
select select "2"
select select "6"
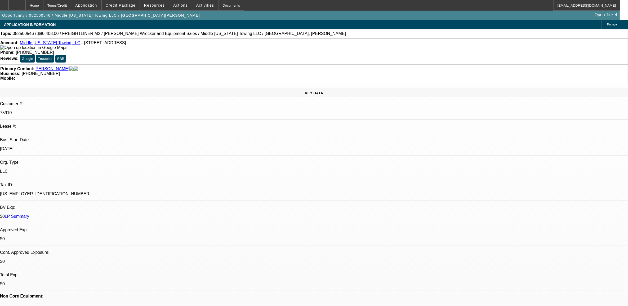
select select "1"
select select "6"
select select "1"
select select "2"
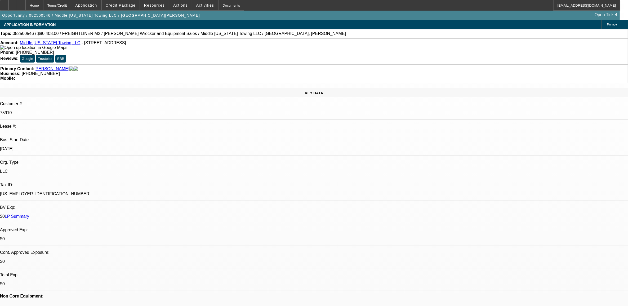
select select "6"
select select "1"
select select "2"
select select "6"
click at [126, 5] on span "Credit Package" at bounding box center [121, 5] width 30 height 4
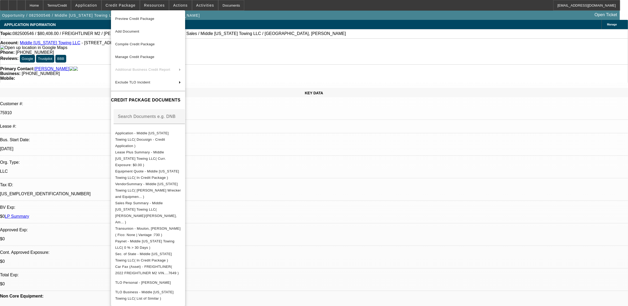
click at [296, 158] on div at bounding box center [314, 153] width 628 height 306
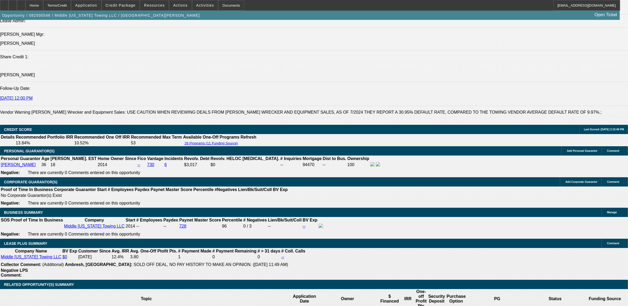
scroll to position [761, 0]
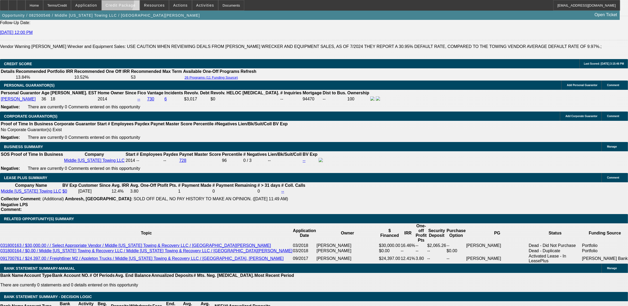
click at [119, 2] on span at bounding box center [121, 5] width 38 height 13
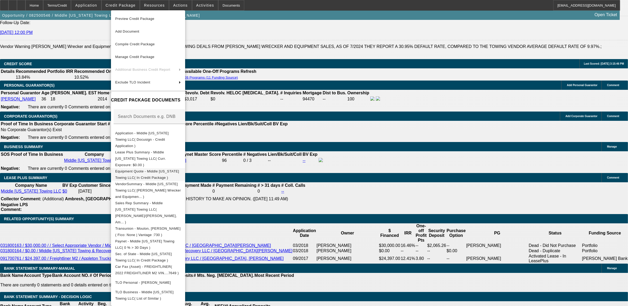
click at [158, 168] on span "Equipment Quote - Middle [US_STATE] Towing LLC( In Credit Package )" at bounding box center [148, 174] width 66 height 13
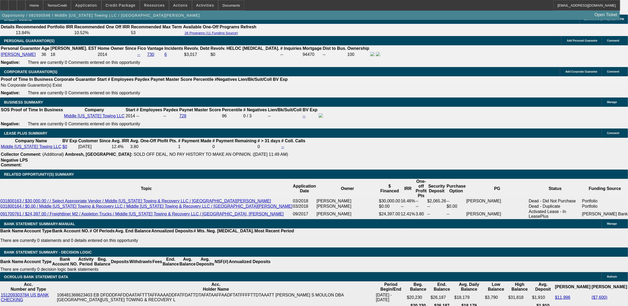
scroll to position [794, 0]
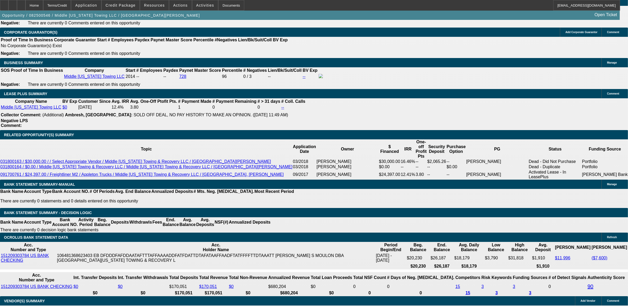
scroll to position [812, 0]
